Goal: Information Seeking & Learning: Learn about a topic

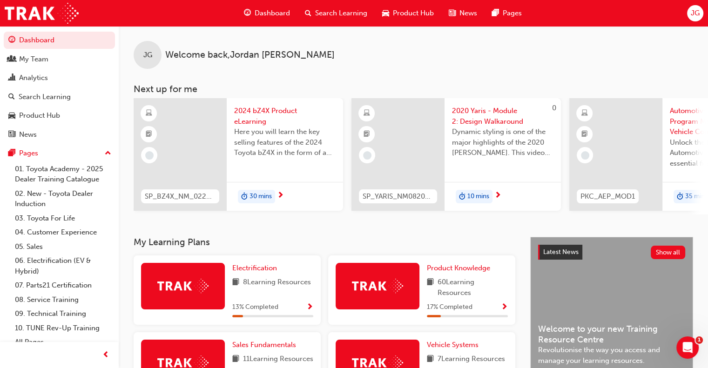
click at [331, 5] on div "Search Learning" at bounding box center [336, 13] width 77 height 19
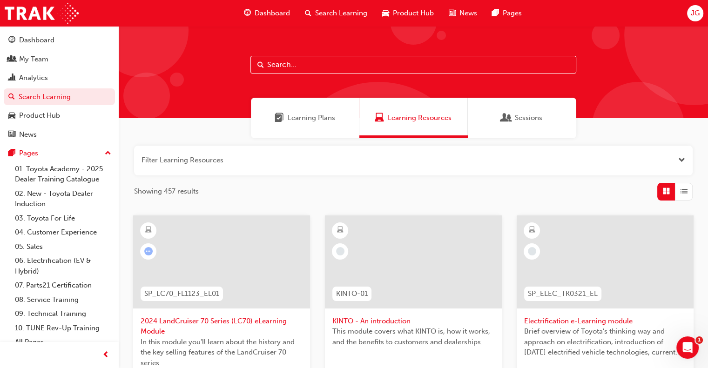
click at [295, 65] on input "text" at bounding box center [414, 65] width 326 height 18
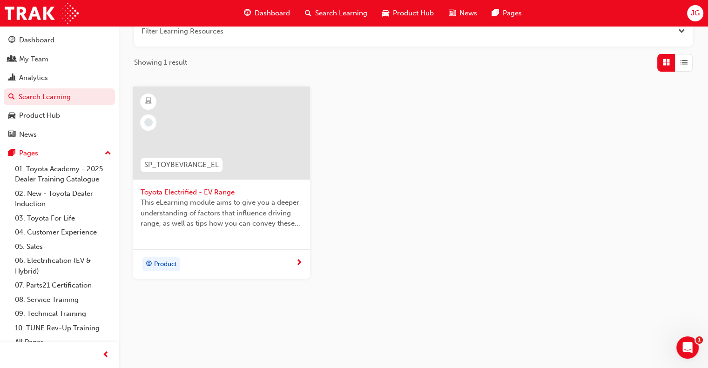
scroll to position [129, 0]
type input "ev range"
click at [178, 164] on span "SP_TOYBEVRANGE_EL" at bounding box center [181, 165] width 74 height 11
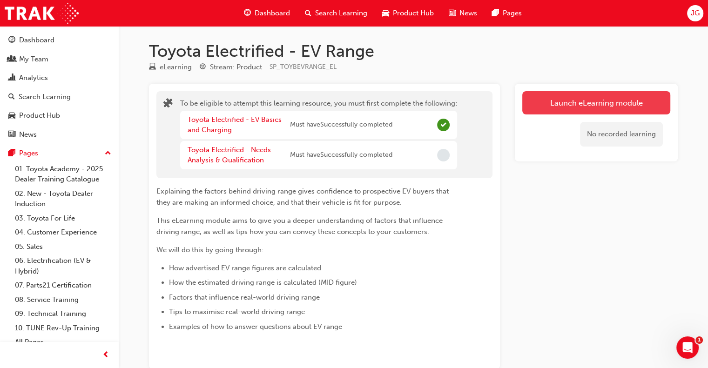
click at [581, 105] on button "Launch eLearning module" at bounding box center [596, 102] width 148 height 23
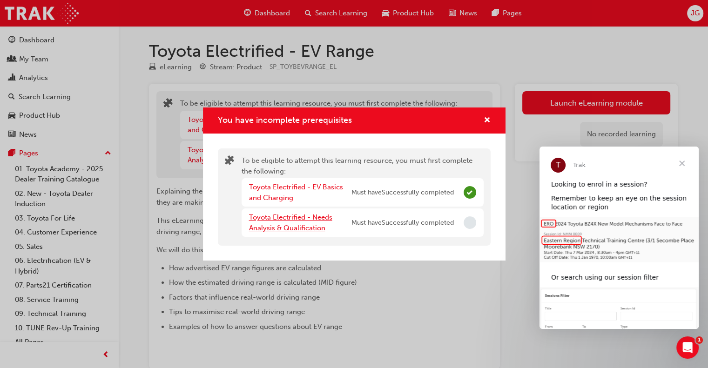
click at [286, 219] on link "Toyota Electrified - Needs Analysis & Qualification" at bounding box center [290, 222] width 83 height 19
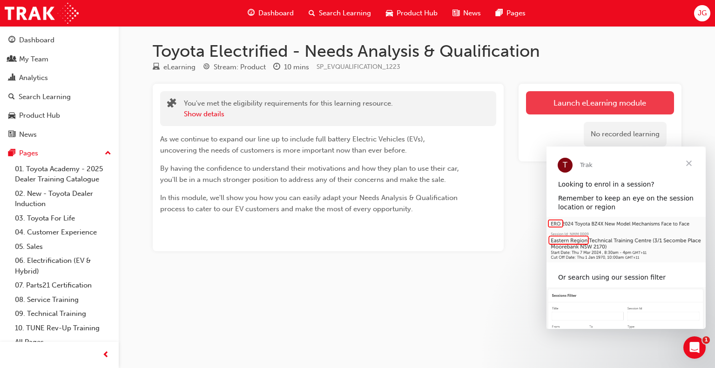
click at [590, 96] on link "Launch eLearning module" at bounding box center [600, 102] width 148 height 23
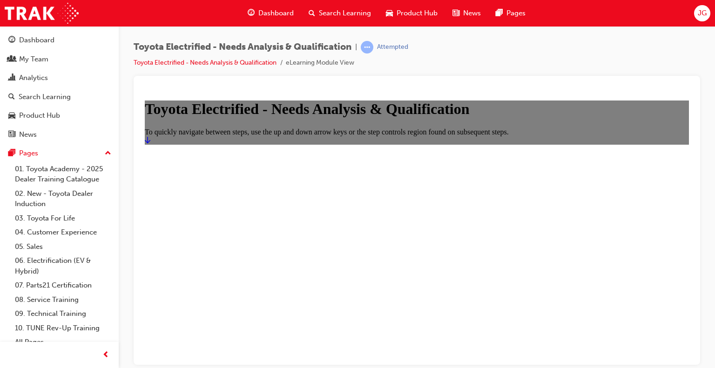
click at [150, 143] on icon "Start" at bounding box center [148, 139] width 6 height 7
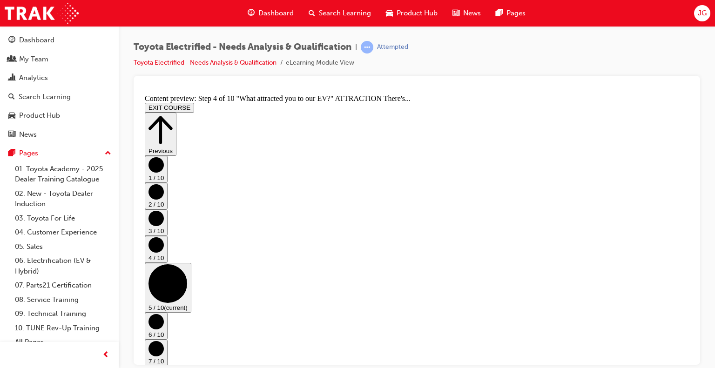
scroll to position [0, 0]
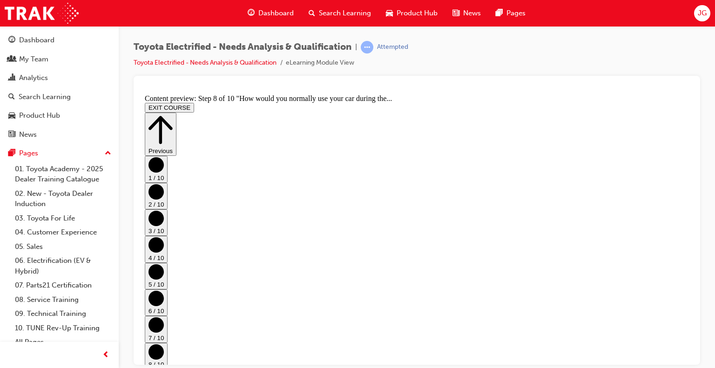
scroll to position [0, 0]
